Goal: Task Accomplishment & Management: Use online tool/utility

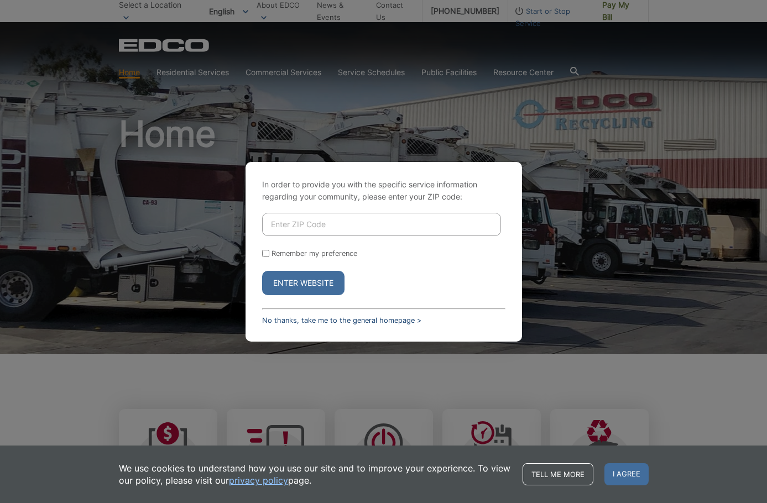
click at [330, 322] on link "No thanks, take me to the general homepage >" at bounding box center [341, 320] width 159 height 8
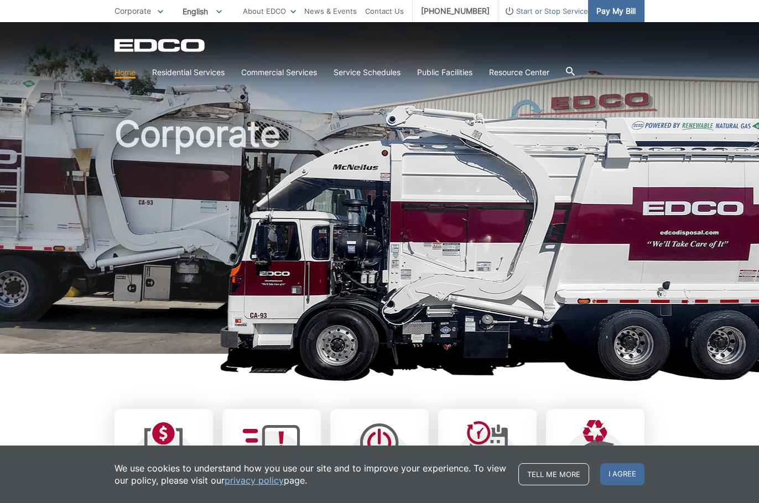
click at [611, 10] on span "Pay My Bill" at bounding box center [615, 11] width 39 height 12
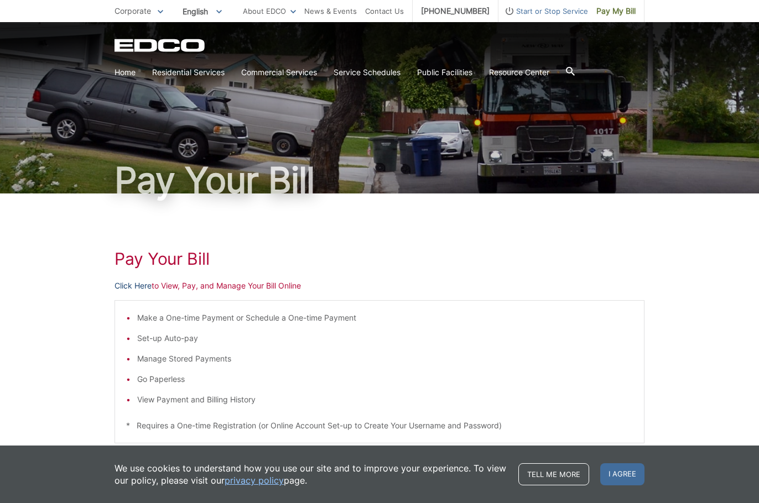
click at [124, 286] on link "Click Here" at bounding box center [132, 286] width 37 height 12
